Goal: Find specific page/section: Find specific page/section

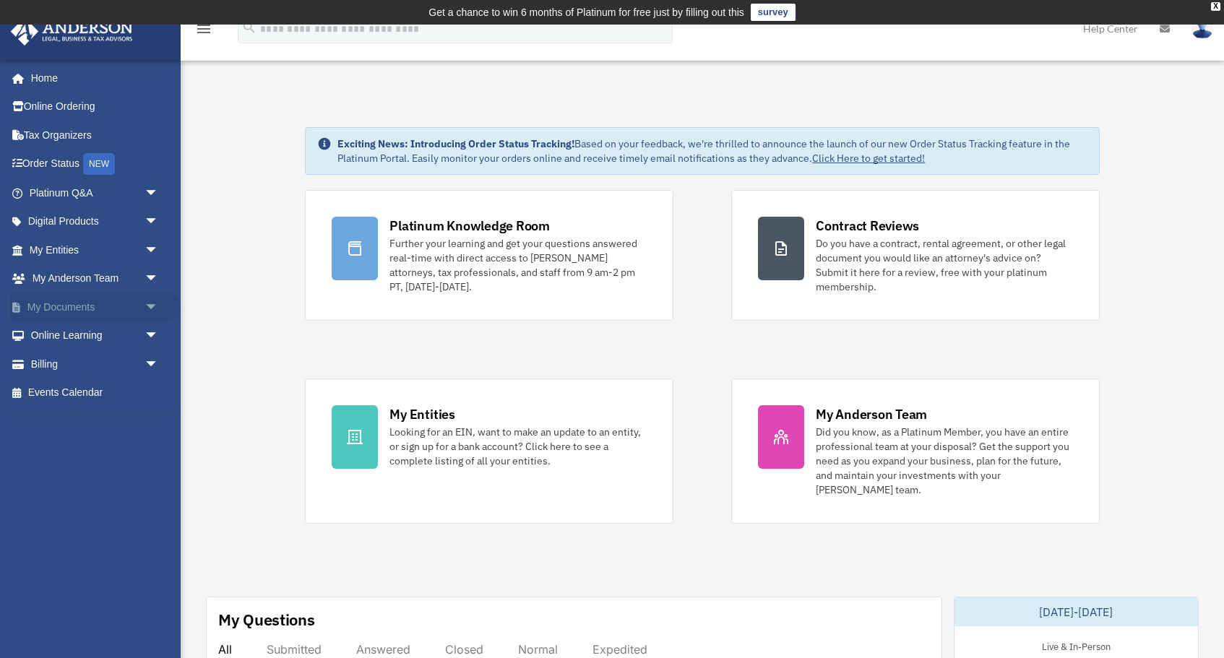
click at [73, 303] on link "My Documents arrow_drop_down" at bounding box center [95, 307] width 171 height 29
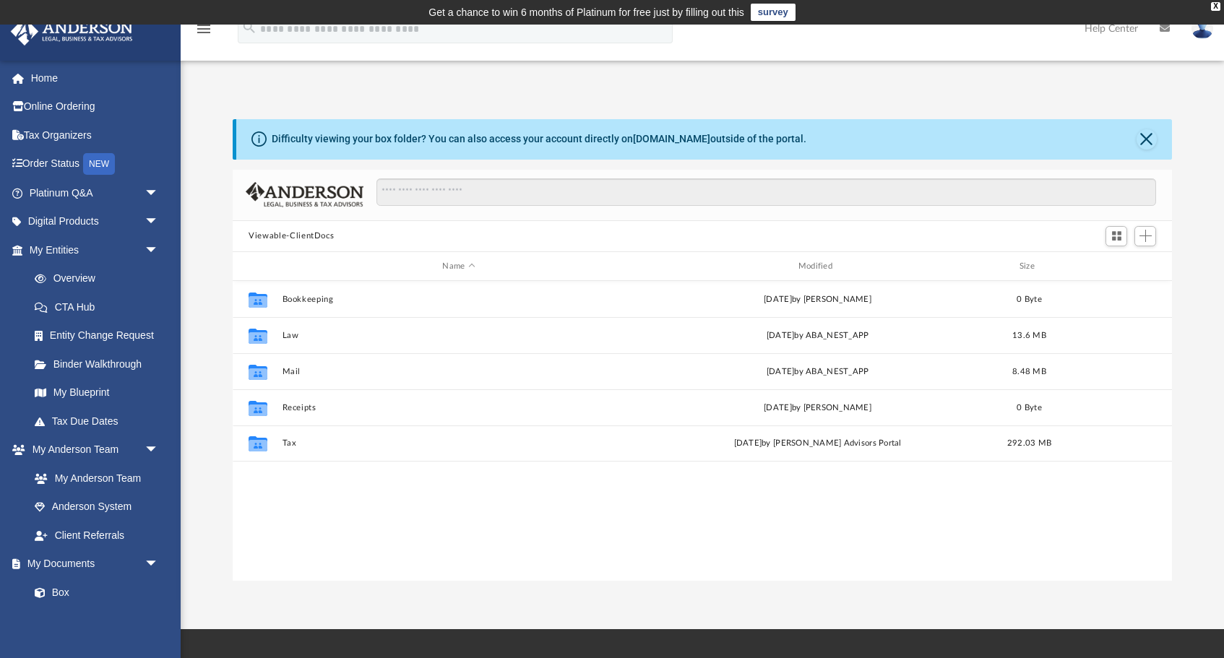
scroll to position [329, 939]
click at [71, 588] on link "Box" at bounding box center [100, 592] width 160 height 29
click at [90, 557] on link "My Documents arrow_drop_down" at bounding box center [95, 564] width 171 height 29
click at [70, 588] on link "Box" at bounding box center [100, 592] width 160 height 29
click at [62, 584] on link "Box" at bounding box center [100, 592] width 160 height 29
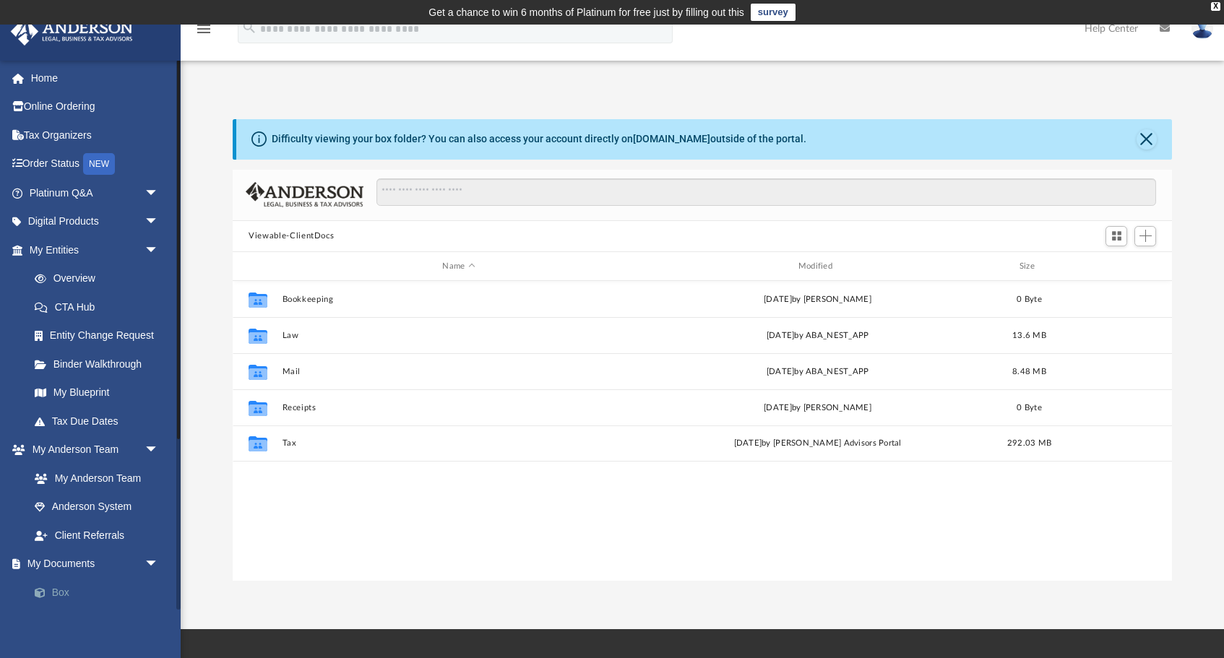
click at [62, 586] on link "Box" at bounding box center [100, 592] width 160 height 29
